Goal: Task Accomplishment & Management: Manage account settings

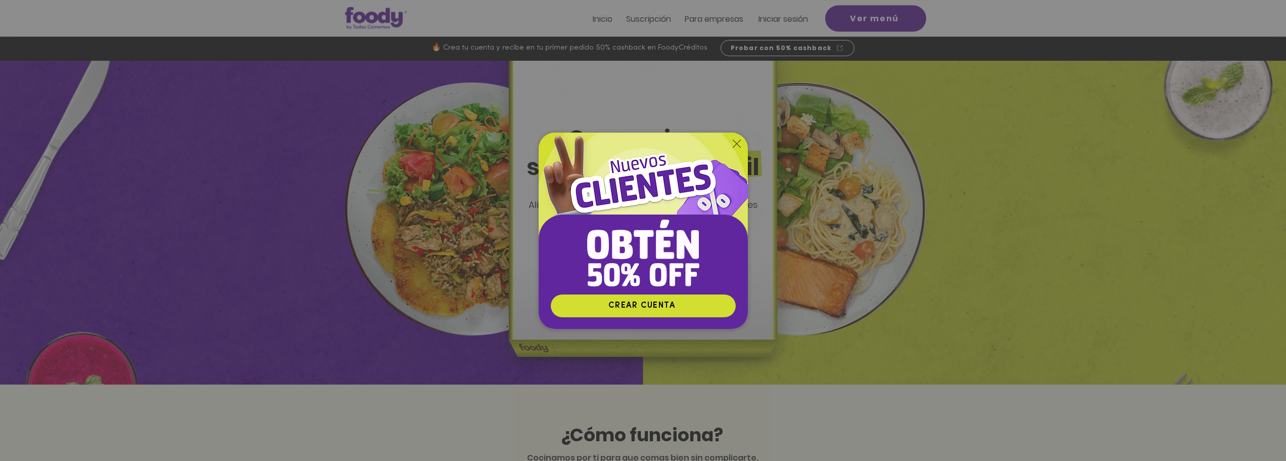
click at [801, 18] on div "Nuevos suscriptores 50% off" at bounding box center [643, 230] width 1286 height 461
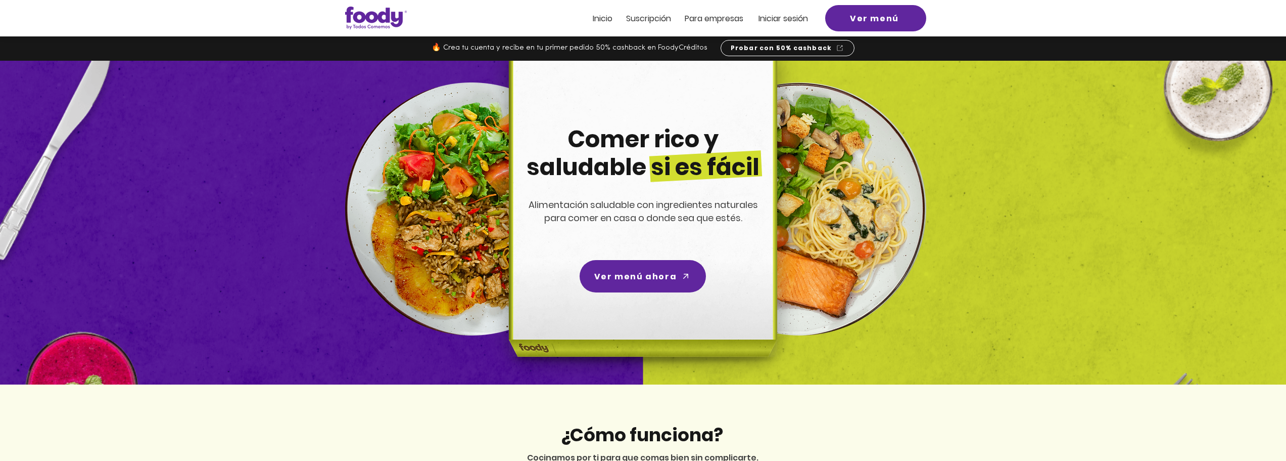
click at [785, 28] on div at bounding box center [643, 18] width 1286 height 36
click at [780, 17] on span "Iniciar sesión" at bounding box center [784, 19] width 50 height 12
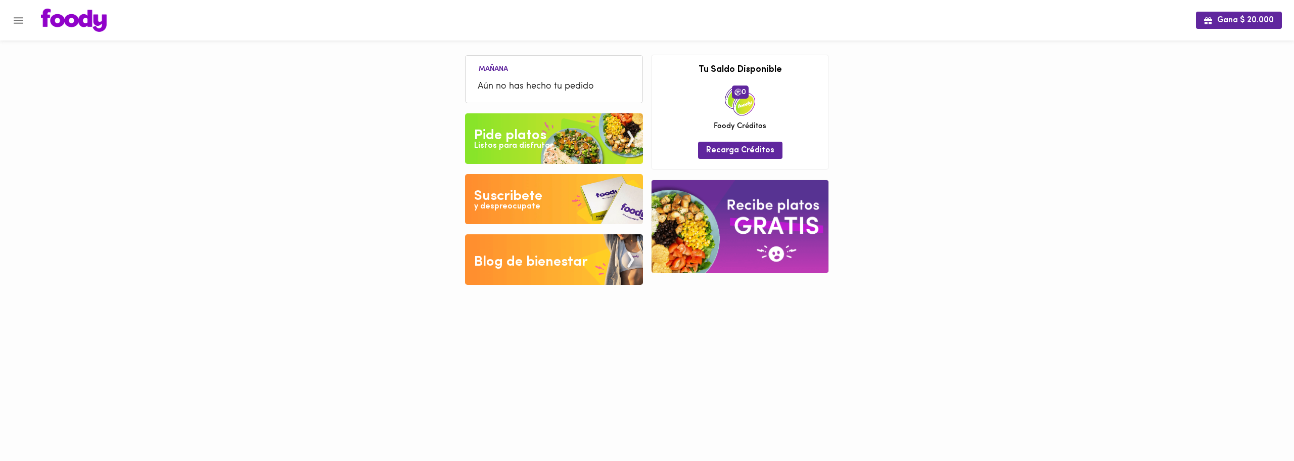
click at [943, 206] on div "Gana $ 20.000 Mañana Aún no has hecho tu pedido Tu pago contraentrega por $- es…" at bounding box center [647, 150] width 1294 height 300
click at [572, 138] on img at bounding box center [554, 138] width 178 height 51
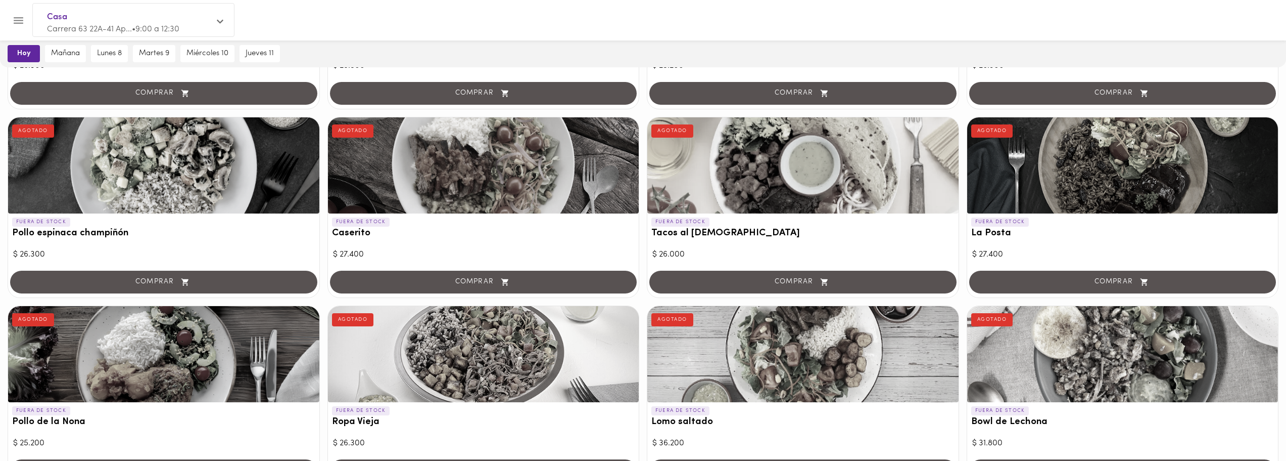
scroll to position [944, 0]
